Goal: Task Accomplishment & Management: Use online tool/utility

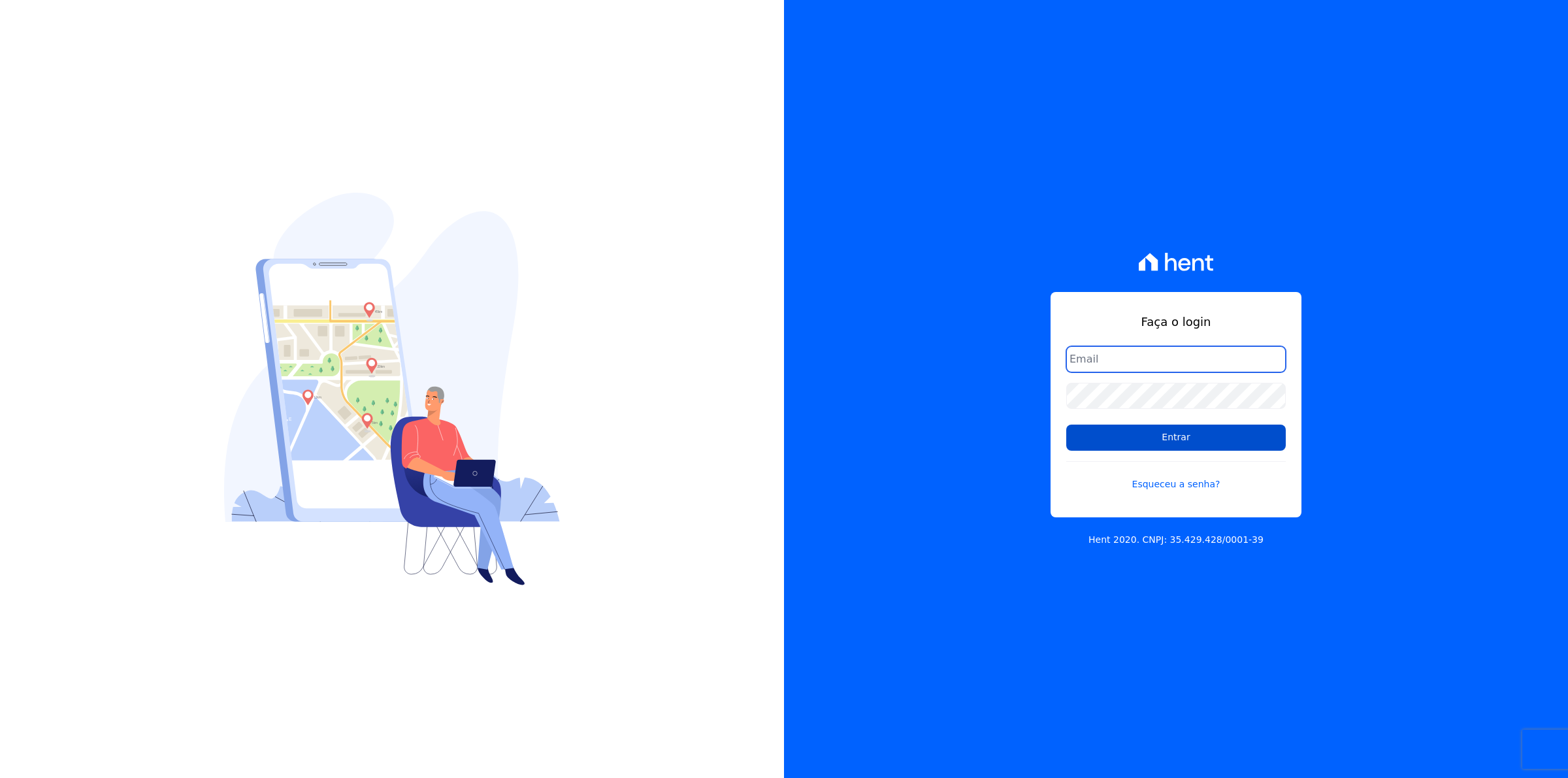
type input "[EMAIL_ADDRESS][DOMAIN_NAME]"
click at [1164, 435] on input "Entrar" at bounding box center [1177, 437] width 220 height 26
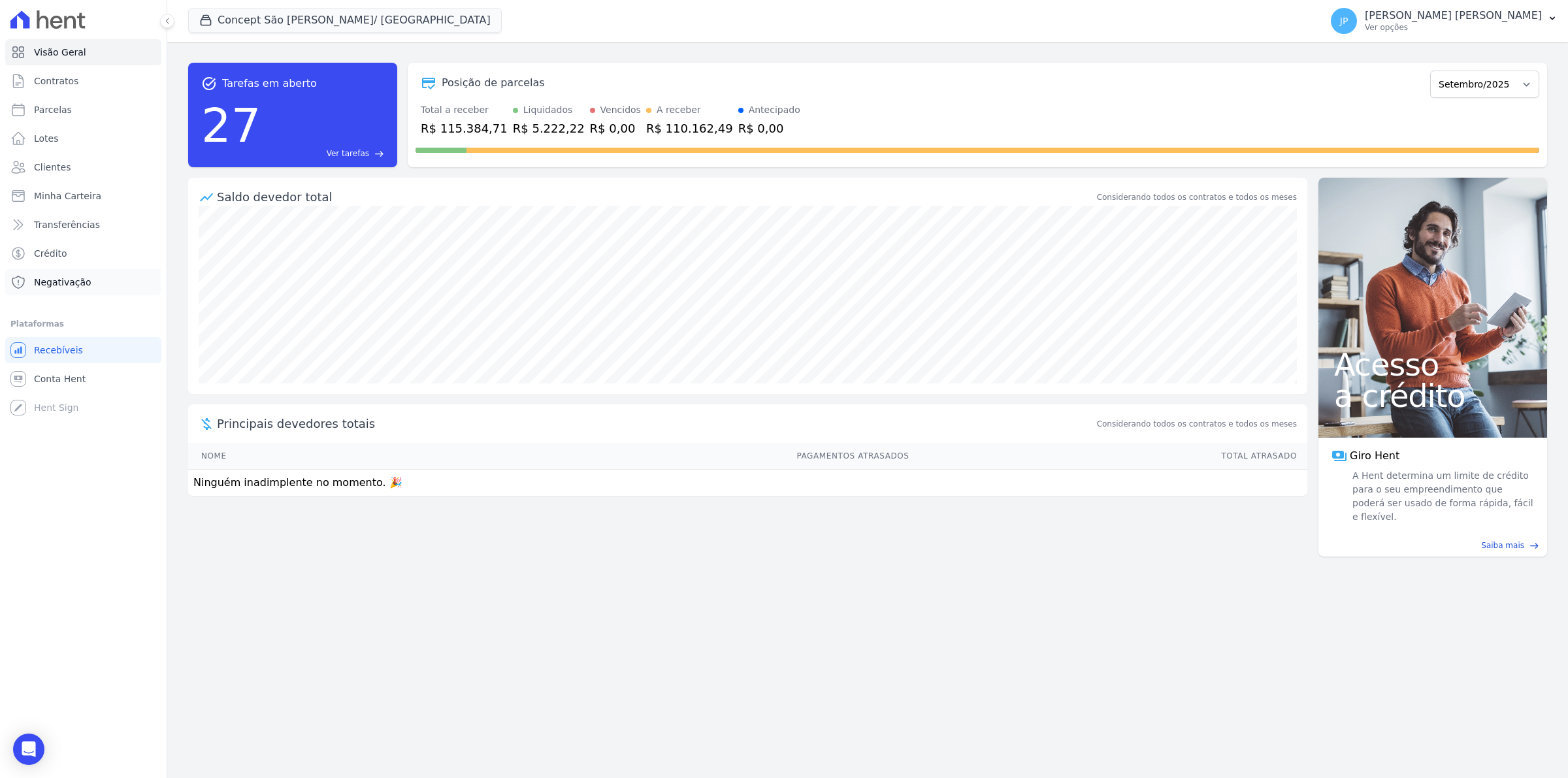
click at [69, 282] on span "Negativação" at bounding box center [63, 282] width 58 height 13
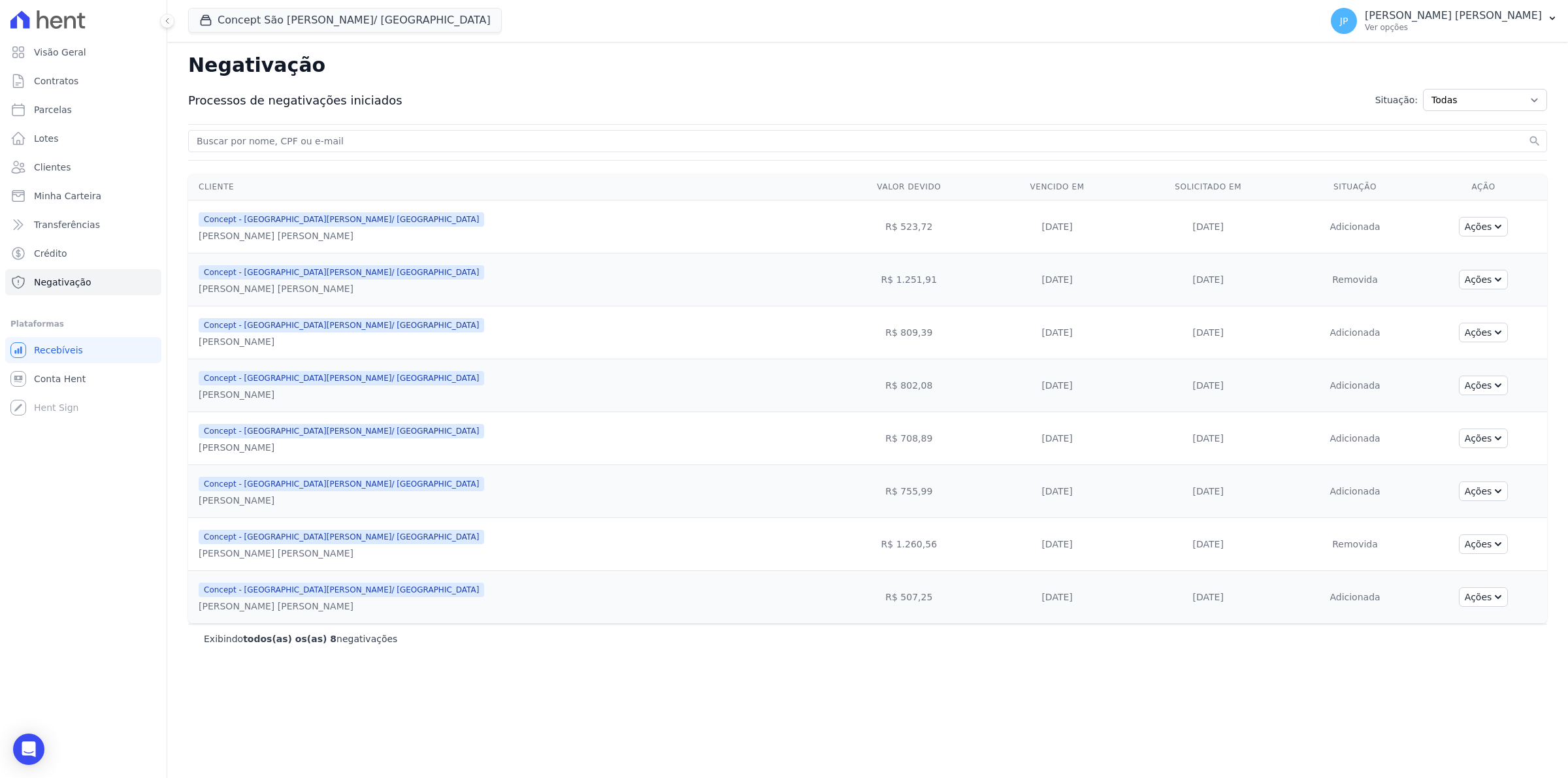
click at [286, 142] on input "search" at bounding box center [860, 141] width 1332 height 16
paste input "033.236.130-66"
drag, startPoint x: 286, startPoint y: 142, endPoint x: 114, endPoint y: 141, distance: 172.0
click at [114, 141] on div "Visão Geral Contratos Parcelas Lotes Clientes Minha Carteira Transferências Cré…" at bounding box center [784, 389] width 1568 height 778
type input "rola"
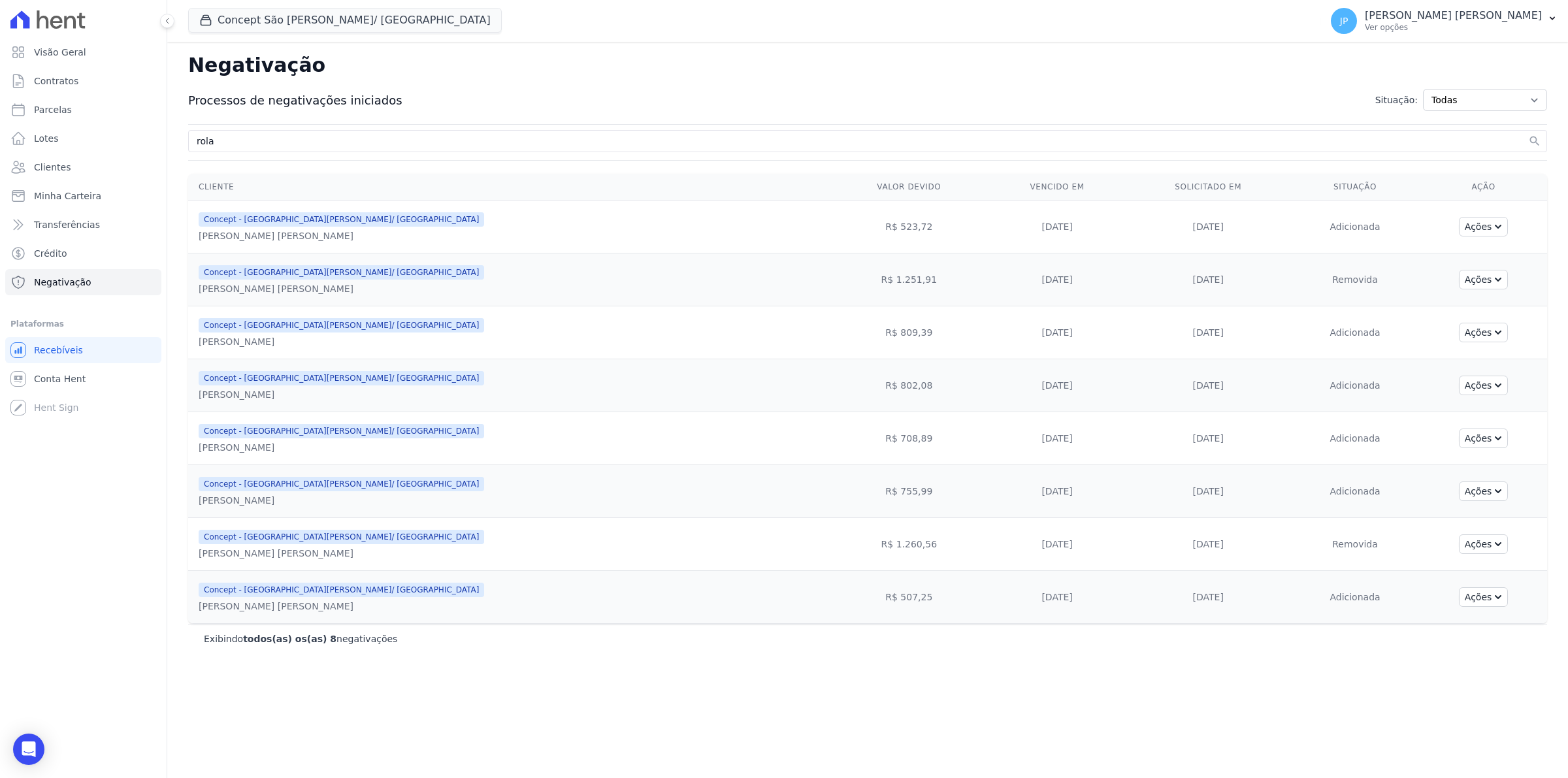
click at [270, 144] on input "rola" at bounding box center [860, 141] width 1332 height 16
click at [1528, 135] on button "search" at bounding box center [1534, 141] width 13 height 13
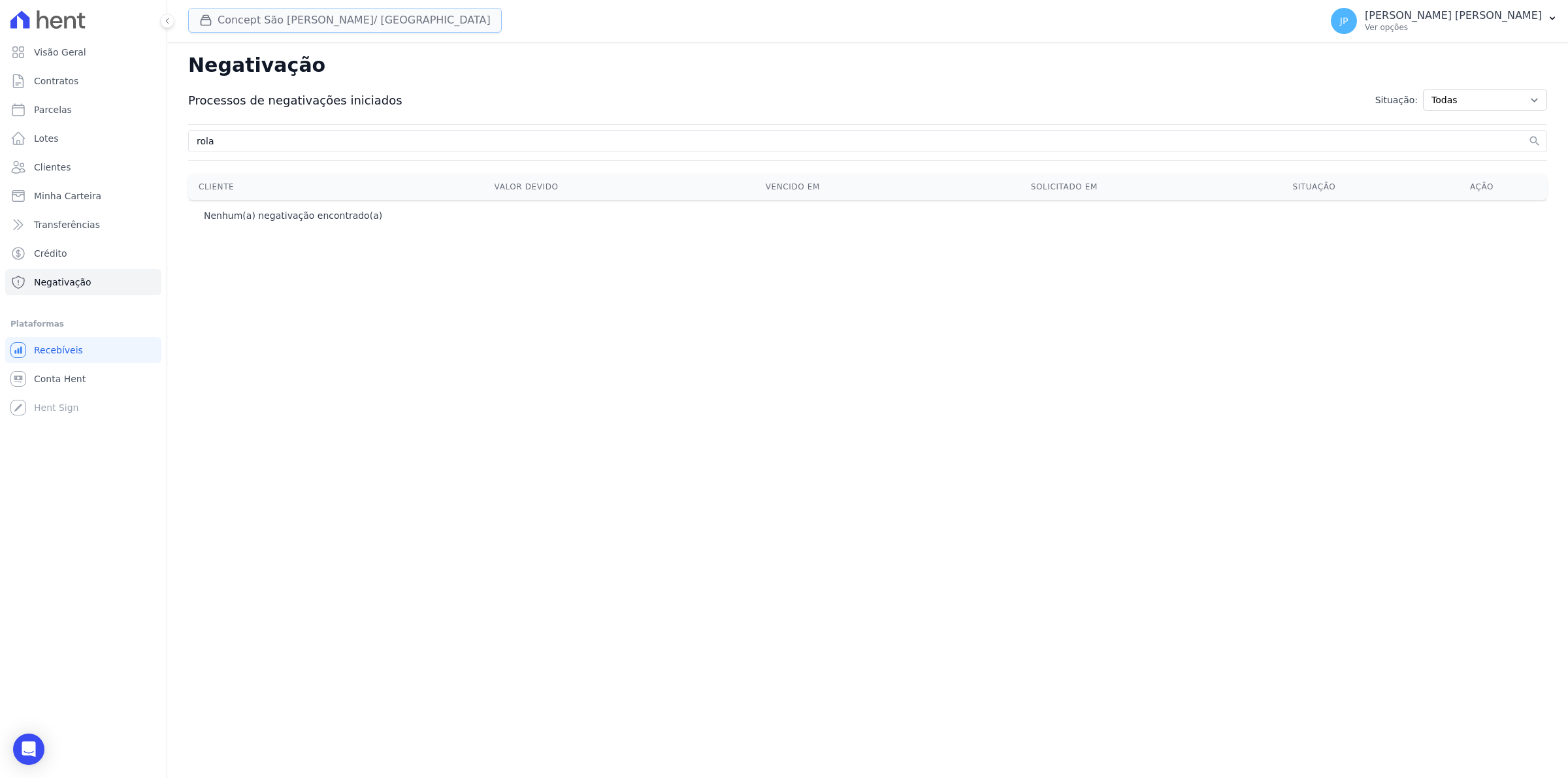
click at [207, 14] on icon "button" at bounding box center [205, 20] width 13 height 13
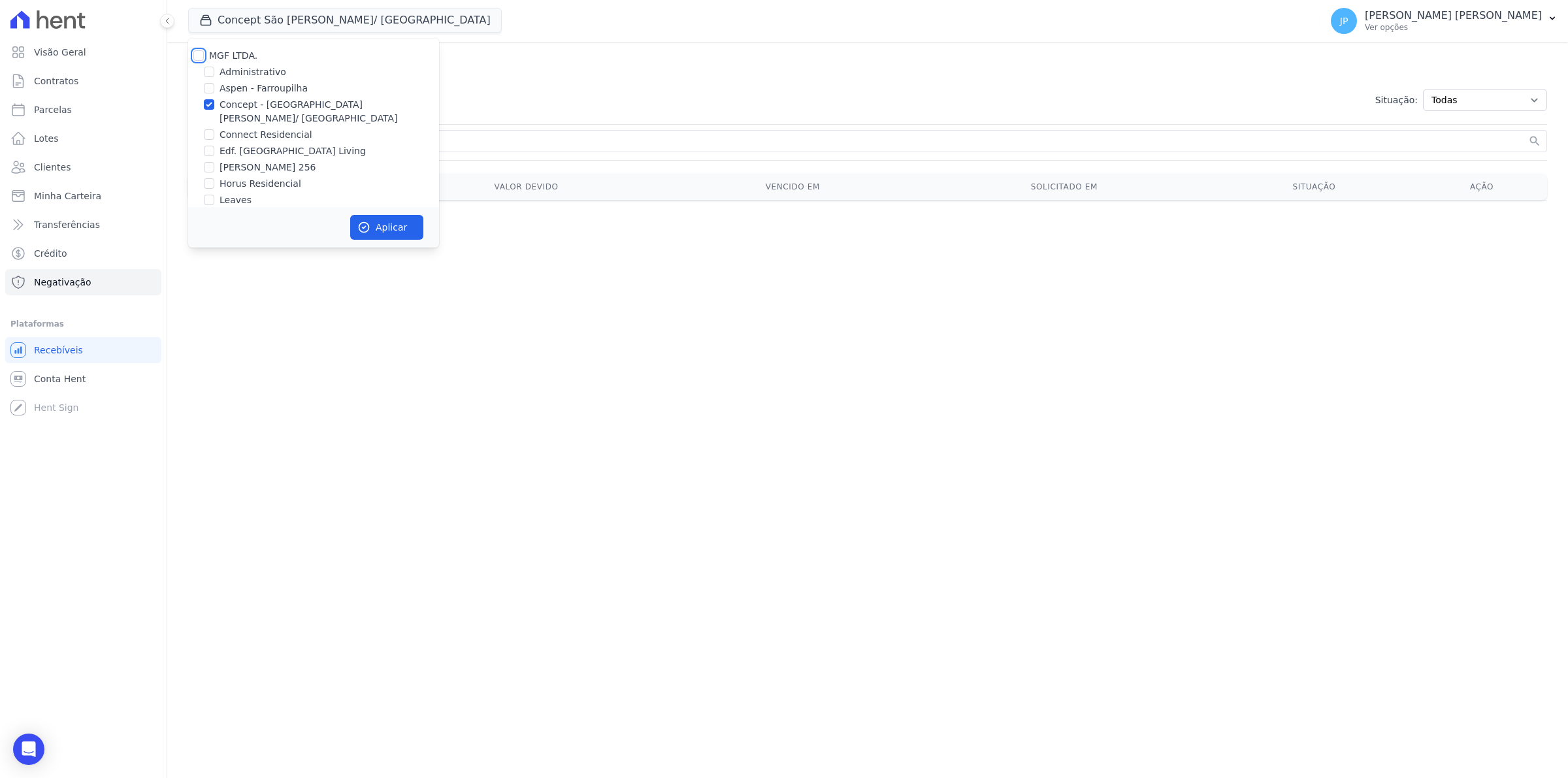
click at [196, 60] on input "MGF LTDA." at bounding box center [198, 55] width 10 height 10
checkbox input "true"
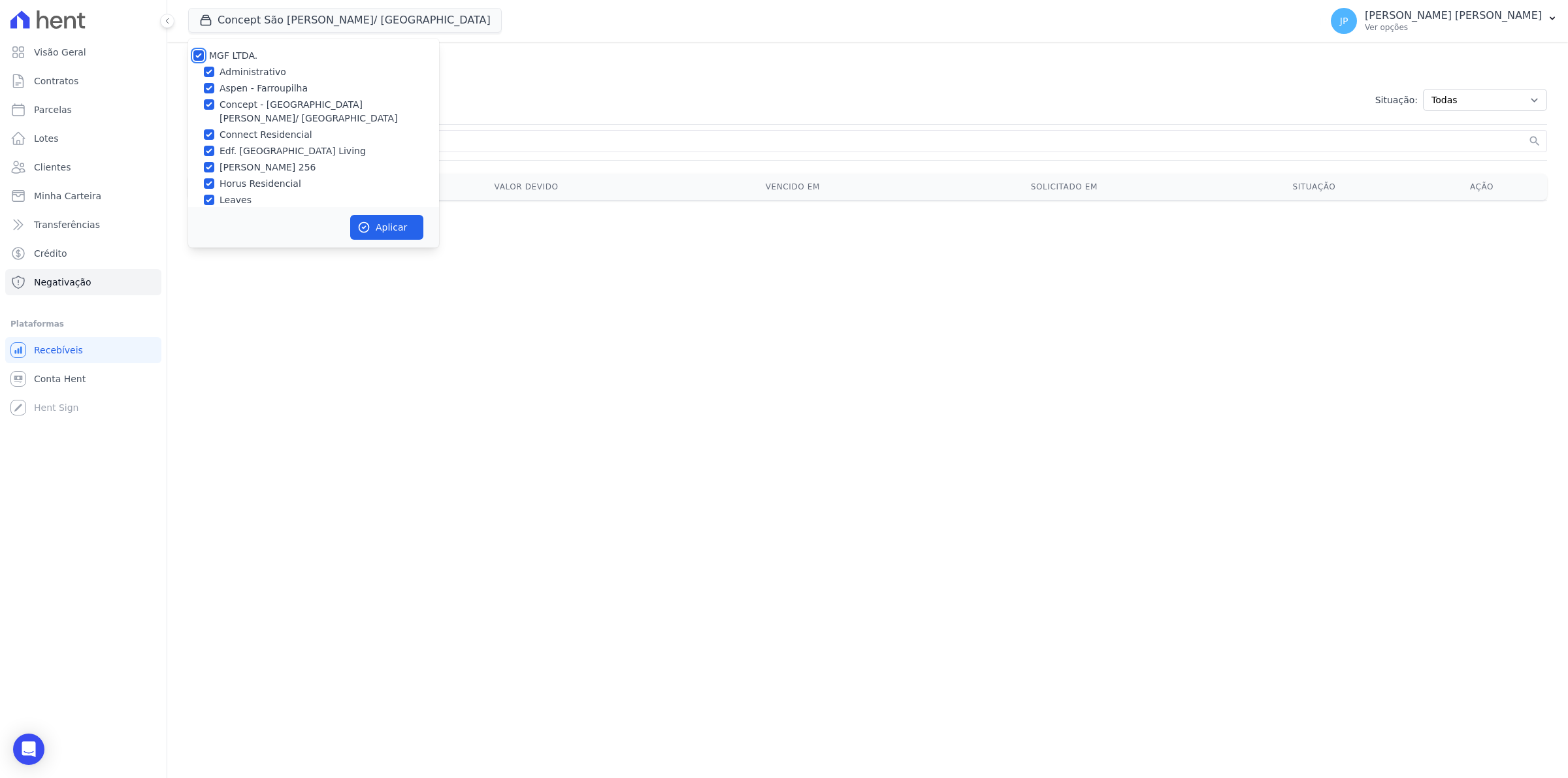
checkbox input "true"
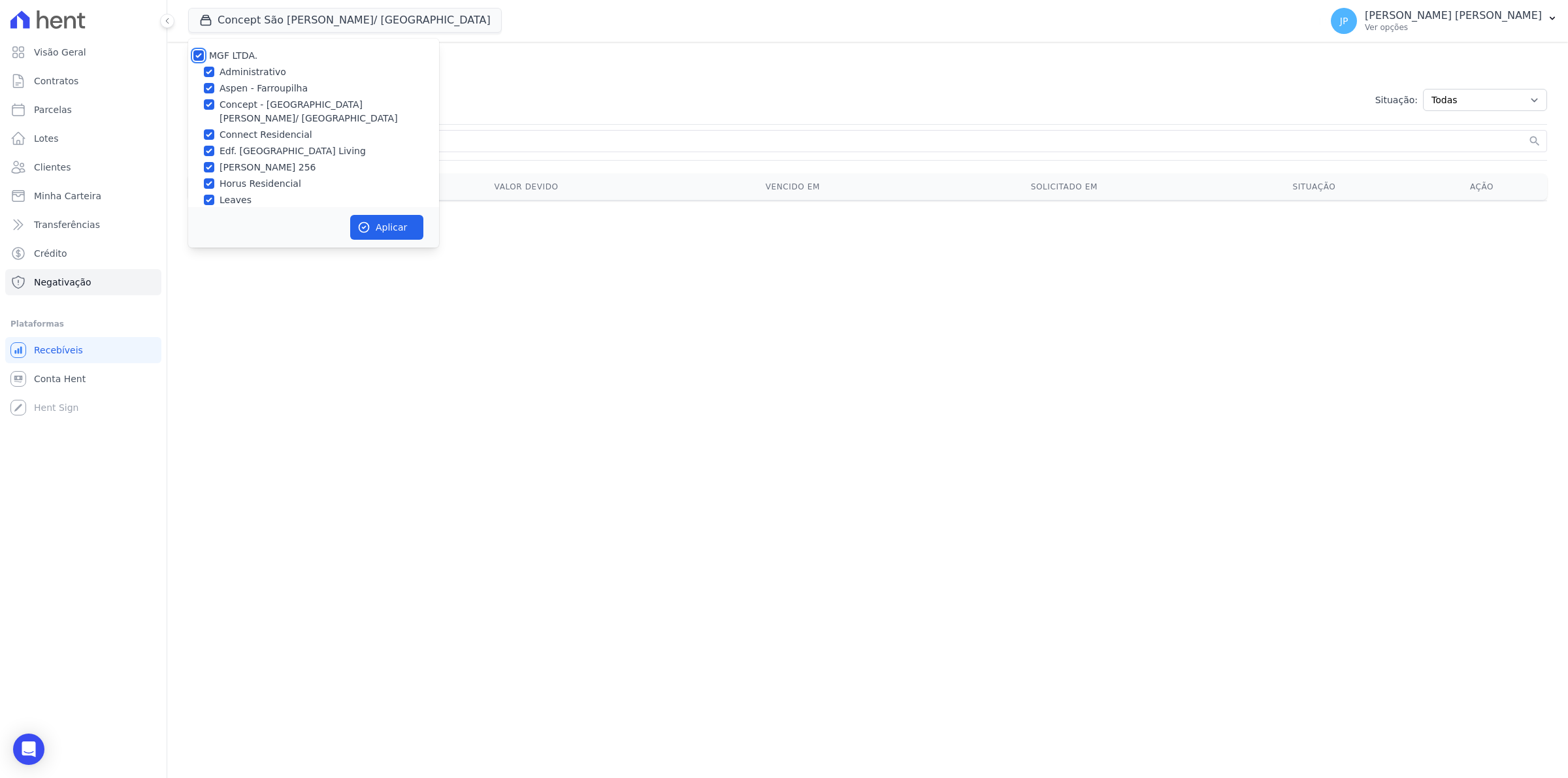
checkbox input "true"
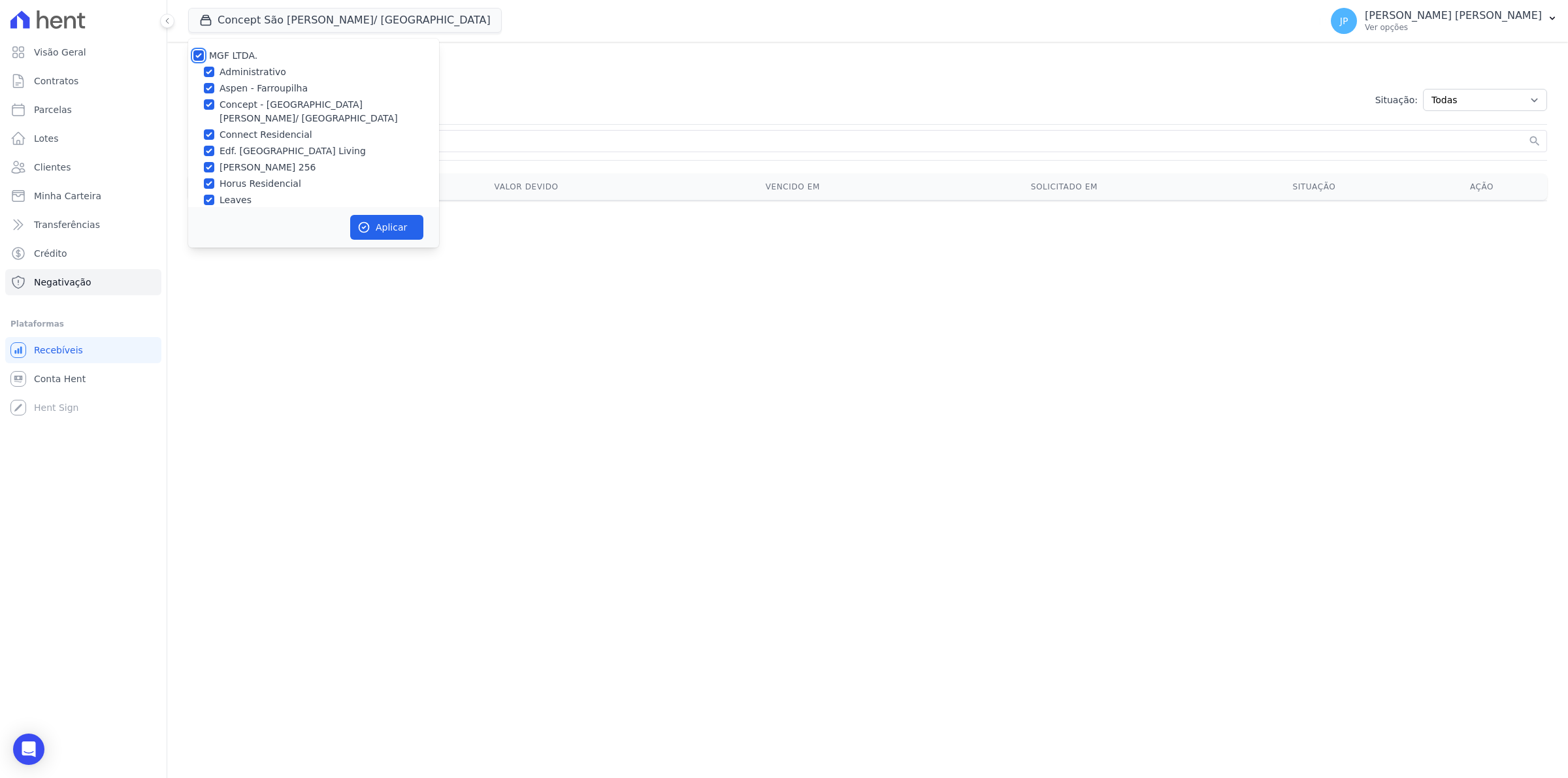
checkbox input "true"
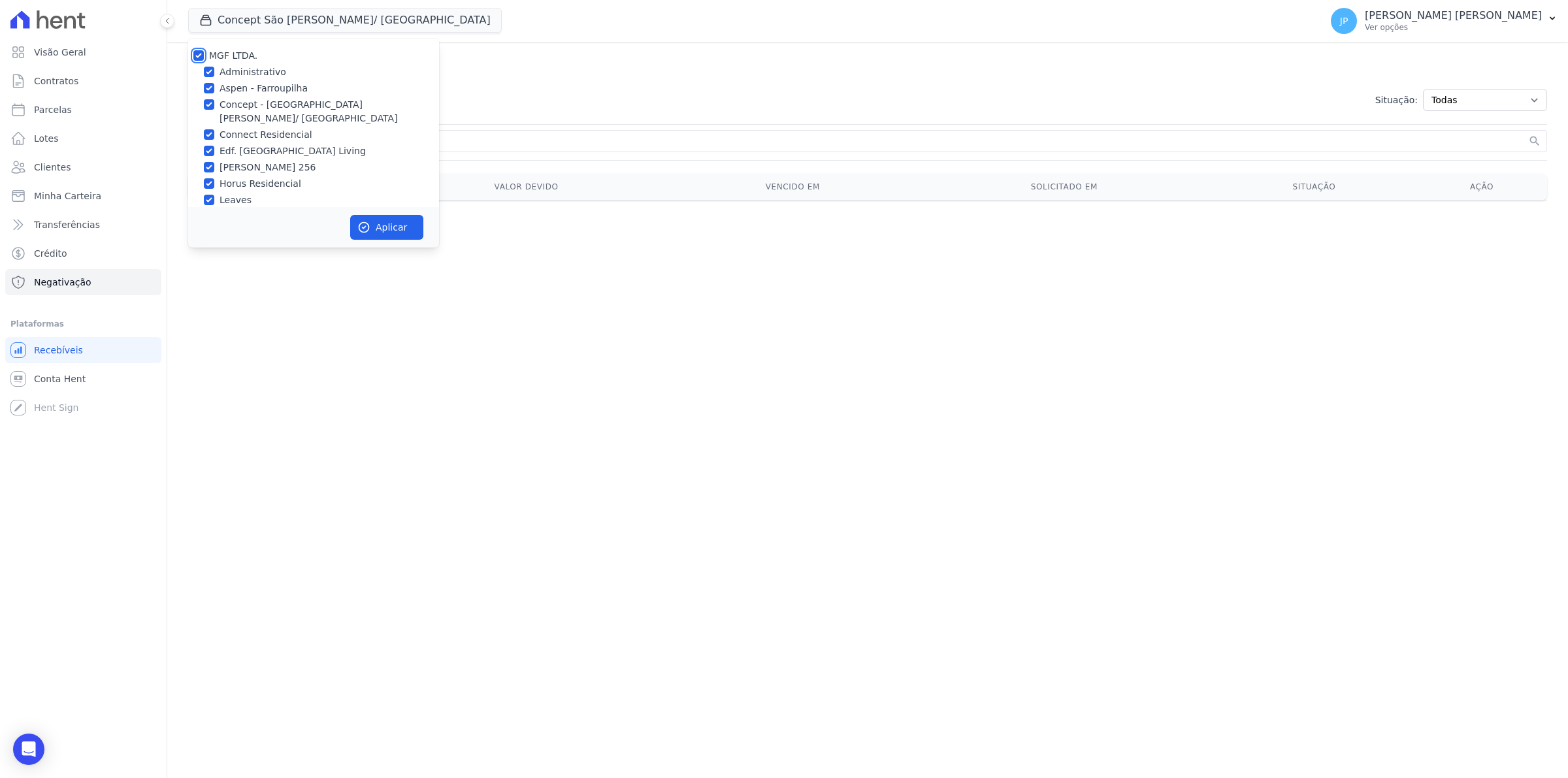
checkbox input "true"
click at [374, 233] on button "Aplicar" at bounding box center [387, 227] width 73 height 25
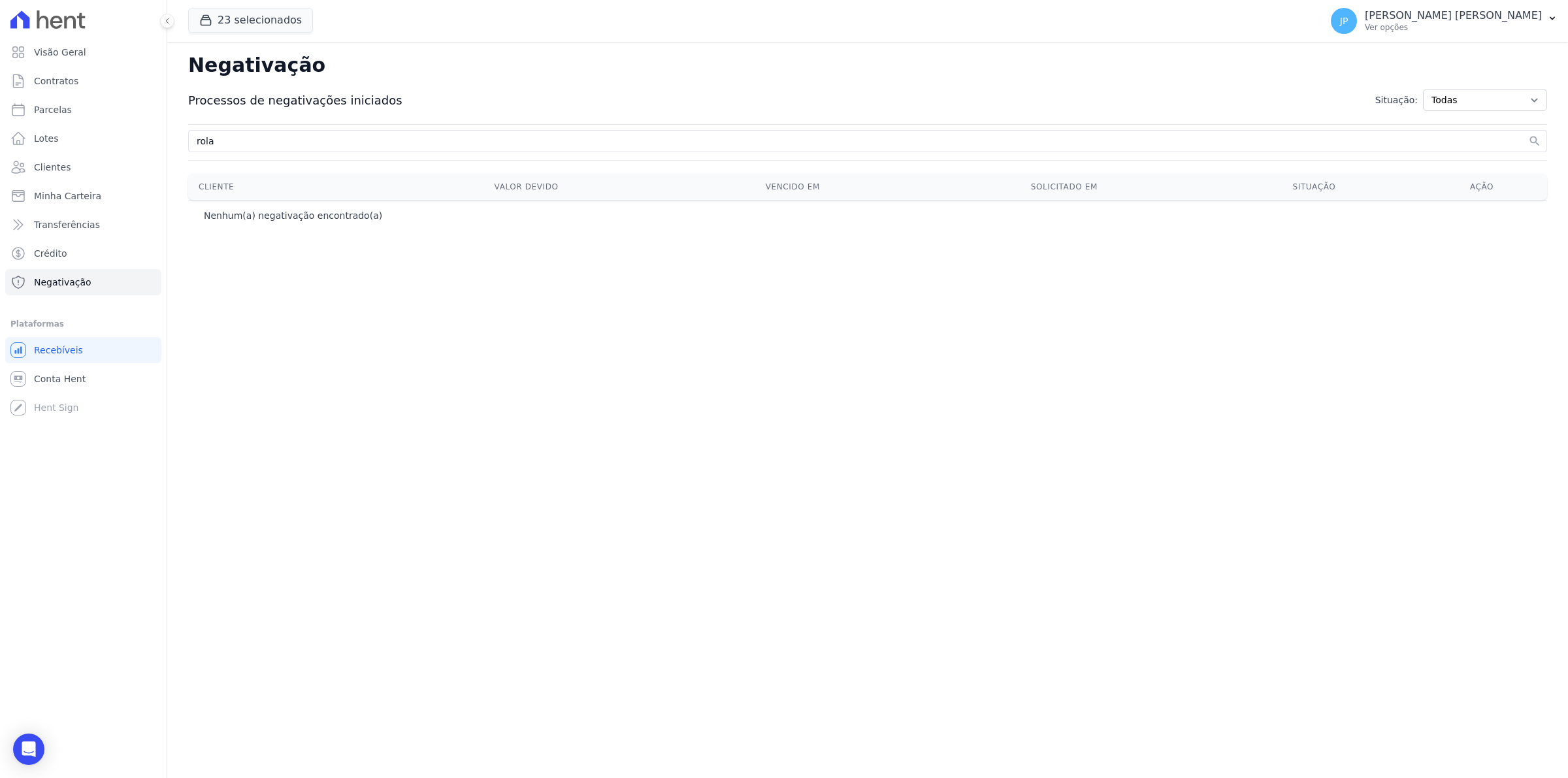
drag, startPoint x: 220, startPoint y: 144, endPoint x: 97, endPoint y: 123, distance: 124.8
click at [97, 123] on div "Visão Geral Contratos Parcelas Lotes Clientes Minha Carteira Transferências Cré…" at bounding box center [784, 389] width 1568 height 778
type input "viviane rola"
click at [1528, 135] on button "search" at bounding box center [1534, 141] width 13 height 13
